Goal: Task Accomplishment & Management: Complete application form

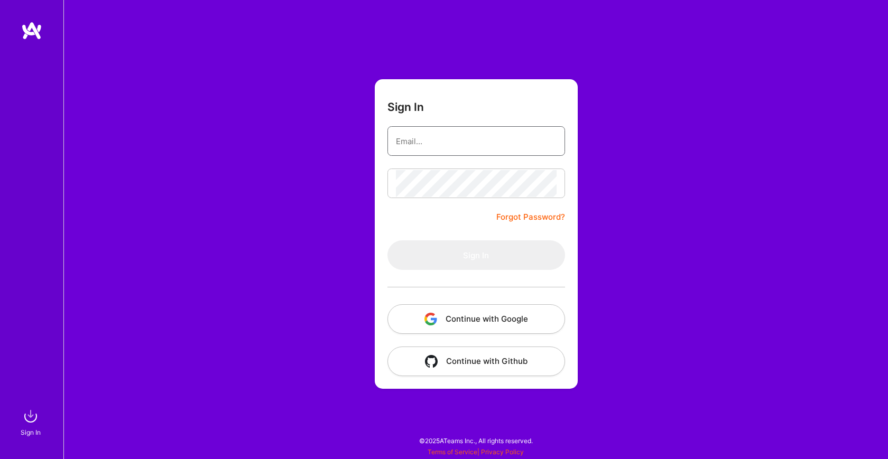
click at [469, 142] on input "email" at bounding box center [476, 141] width 161 height 27
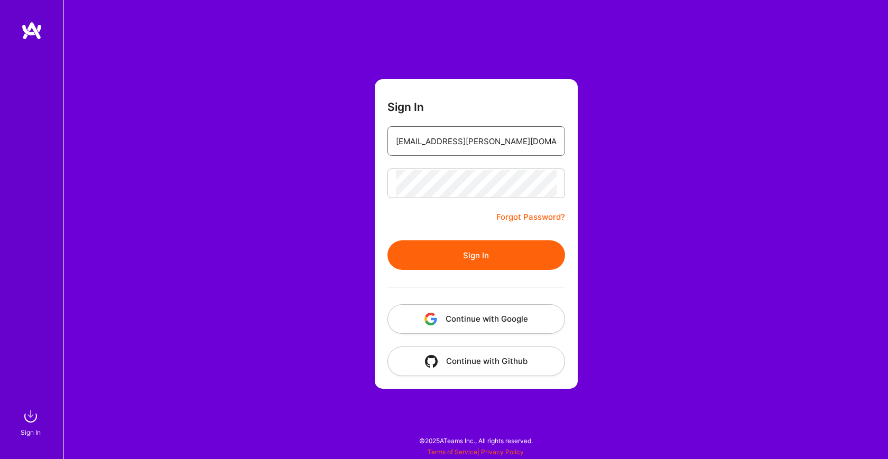
type input "[EMAIL_ADDRESS][PERSON_NAME][DOMAIN_NAME]"
click at [447, 265] on button "Sign In" at bounding box center [477, 256] width 178 height 30
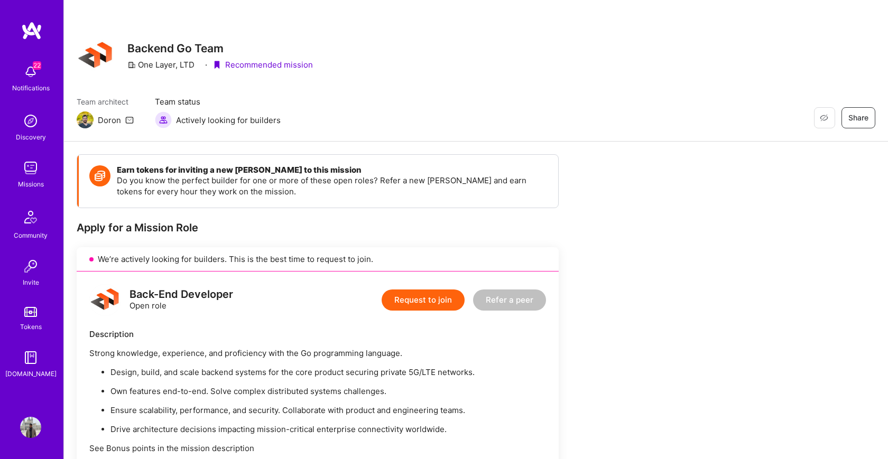
click at [133, 65] on icon at bounding box center [131, 65] width 8 height 8
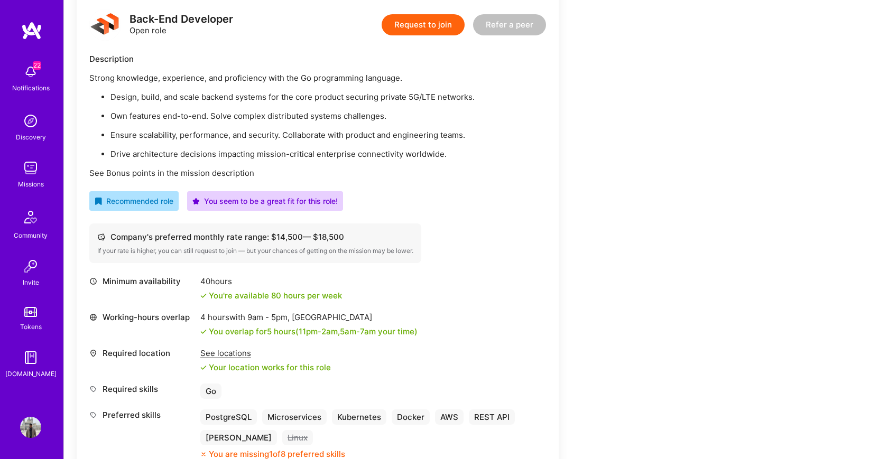
scroll to position [345, 0]
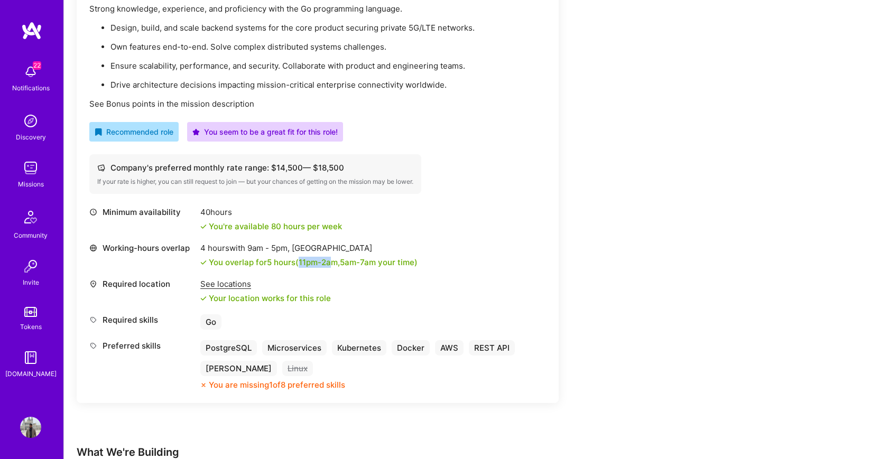
drag, startPoint x: 303, startPoint y: 263, endPoint x: 336, endPoint y: 264, distance: 32.8
click at [336, 264] on span "11pm - 2am" at bounding box center [318, 262] width 39 height 10
drag, startPoint x: 348, startPoint y: 264, endPoint x: 427, endPoint y: 265, distance: 78.8
click at [427, 265] on div "Working-hours overlap 4 hours with 9am - 5pm , [GEOGRAPHIC_DATA] You overlap fo…" at bounding box center [317, 255] width 457 height 25
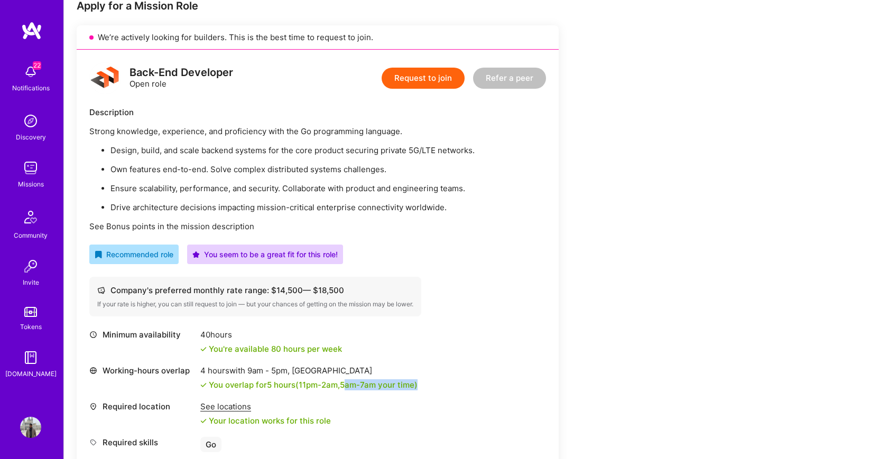
scroll to position [220, 0]
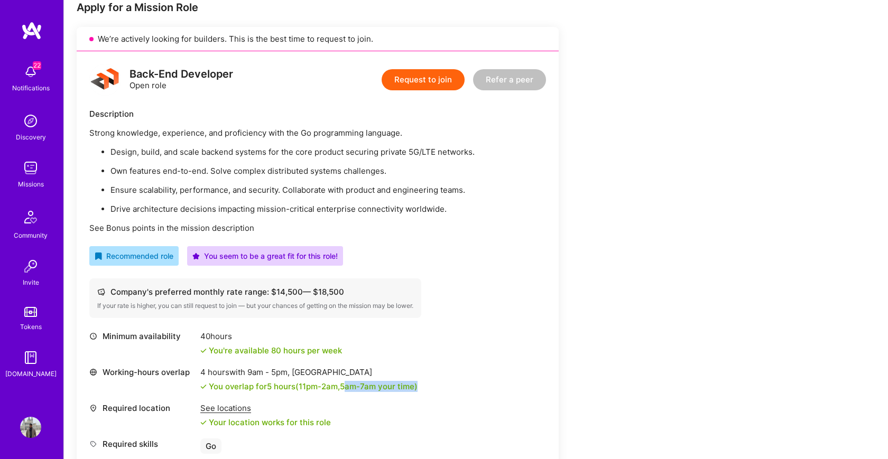
click at [430, 71] on button "Request to join" at bounding box center [423, 79] width 83 height 21
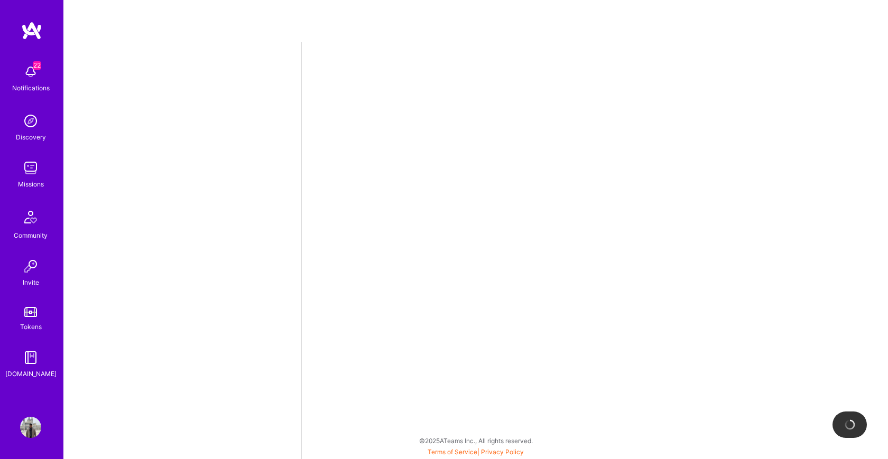
select select "US"
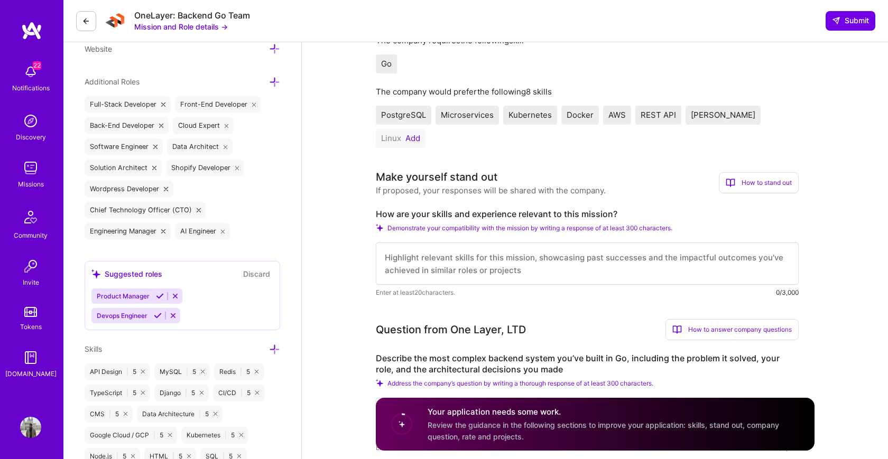
scroll to position [333, 0]
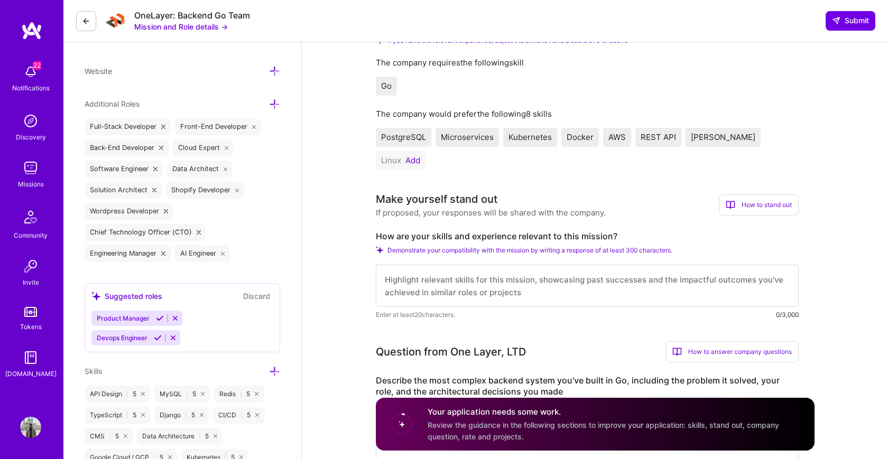
click at [420, 156] on button "Add" at bounding box center [413, 160] width 15 height 8
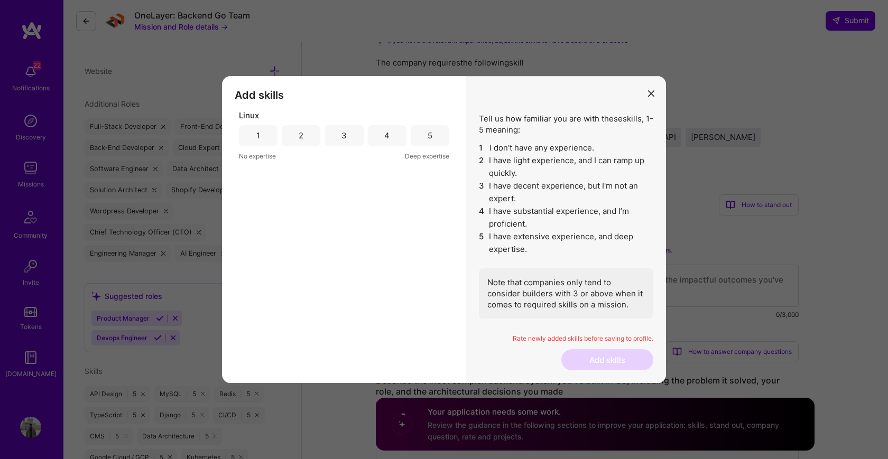
click at [438, 139] on div "5" at bounding box center [430, 135] width 39 height 21
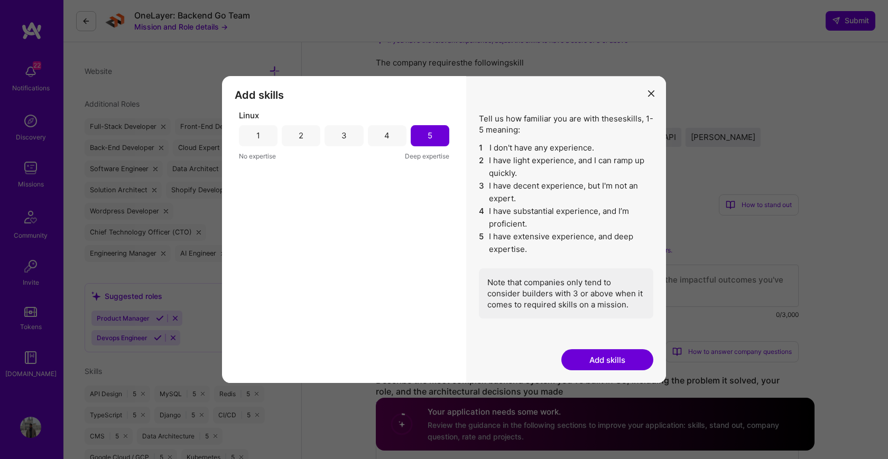
click at [589, 363] on button "Add skills" at bounding box center [607, 359] width 92 height 21
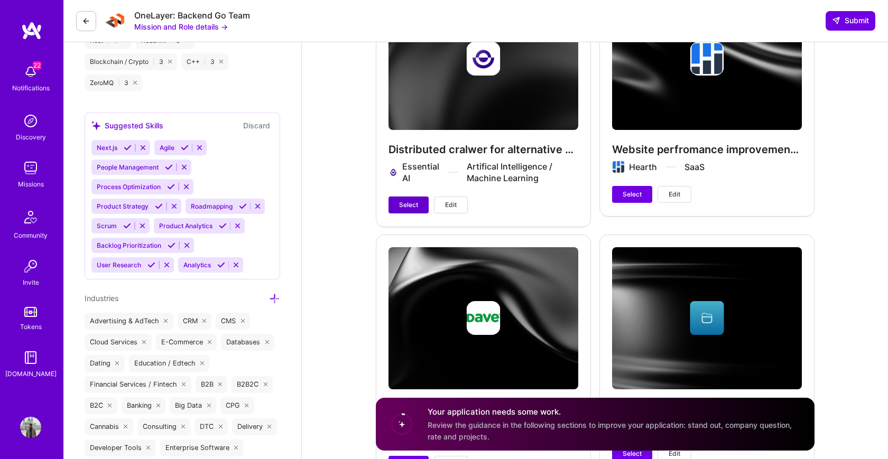
scroll to position [1503, 0]
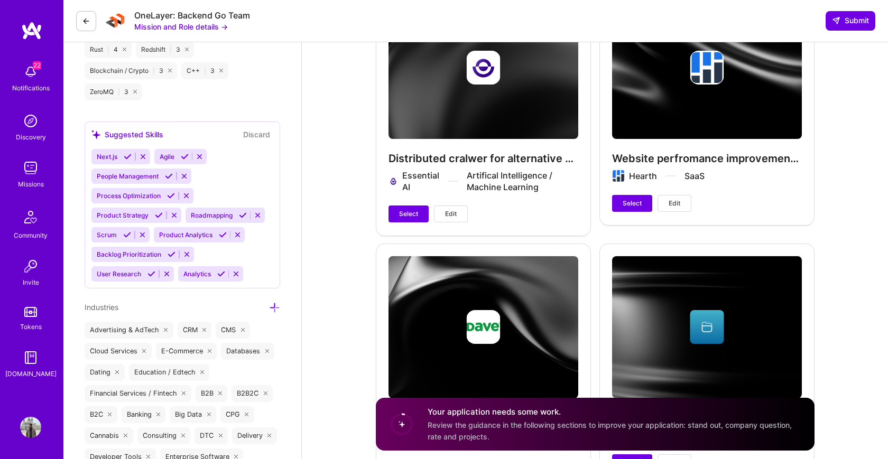
click at [448, 209] on span "Edit" at bounding box center [451, 214] width 12 height 10
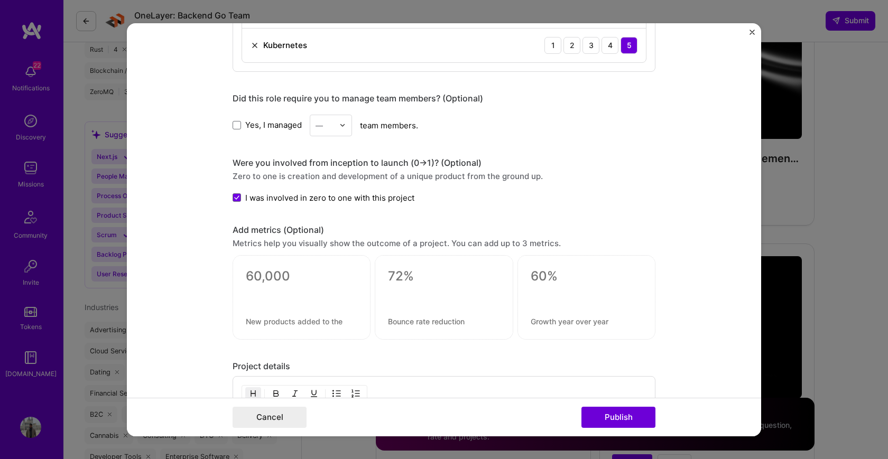
scroll to position [923, 0]
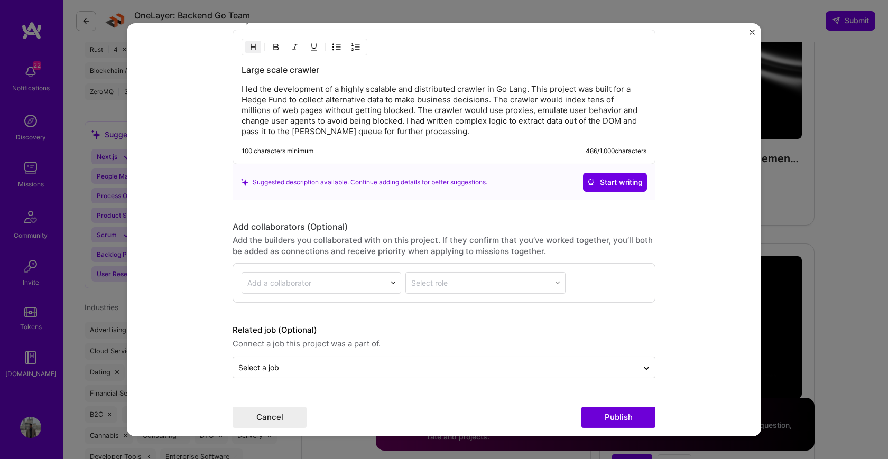
click at [753, 33] on img "Close" at bounding box center [752, 31] width 5 height 5
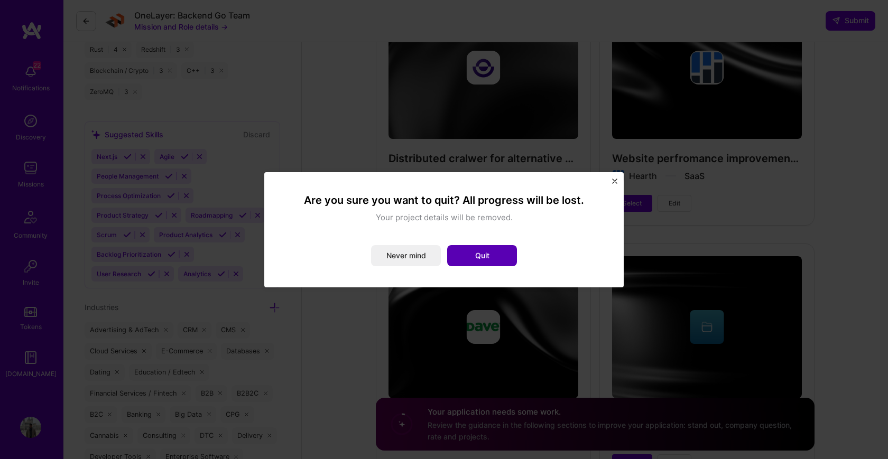
click at [493, 256] on button "Quit" at bounding box center [482, 255] width 70 height 21
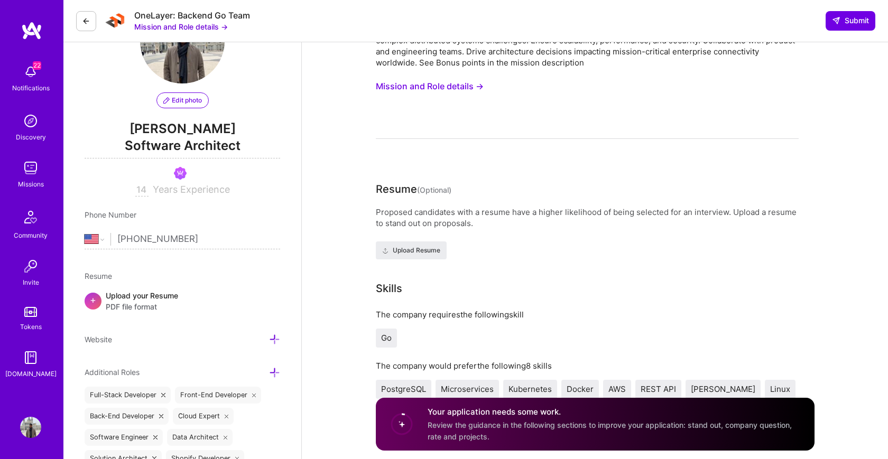
scroll to position [0, 0]
